Goal: Transaction & Acquisition: Purchase product/service

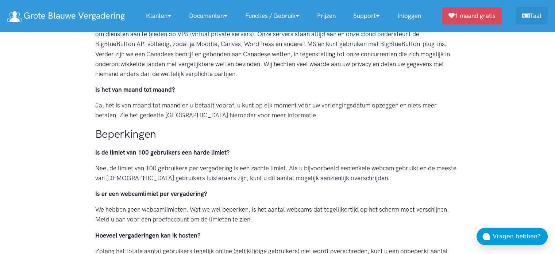
scroll to position [109, 0]
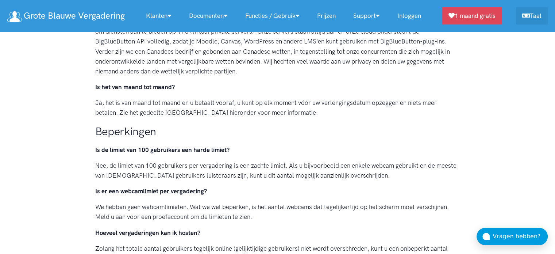
click at [333, 13] on link "Prijzen" at bounding box center [326, 16] width 36 height 16
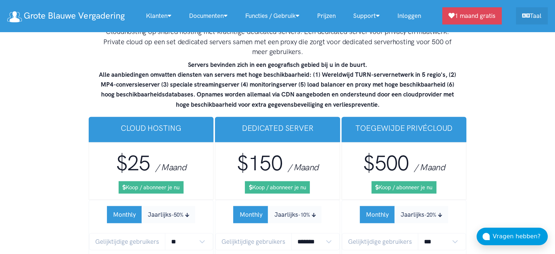
scroll to position [4481, 0]
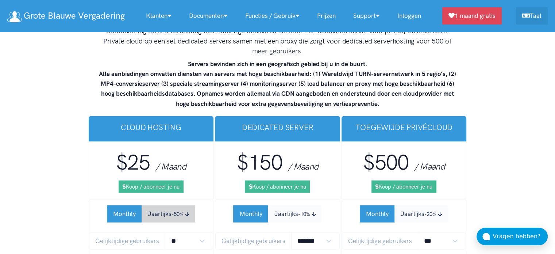
click at [156, 205] on button "Jaarlijks -50%" at bounding box center [169, 213] width 54 height 17
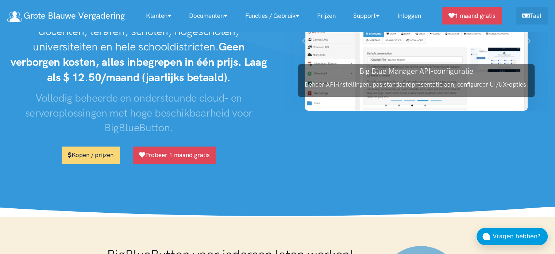
scroll to position [0, 0]
